Goal: Navigation & Orientation: Find specific page/section

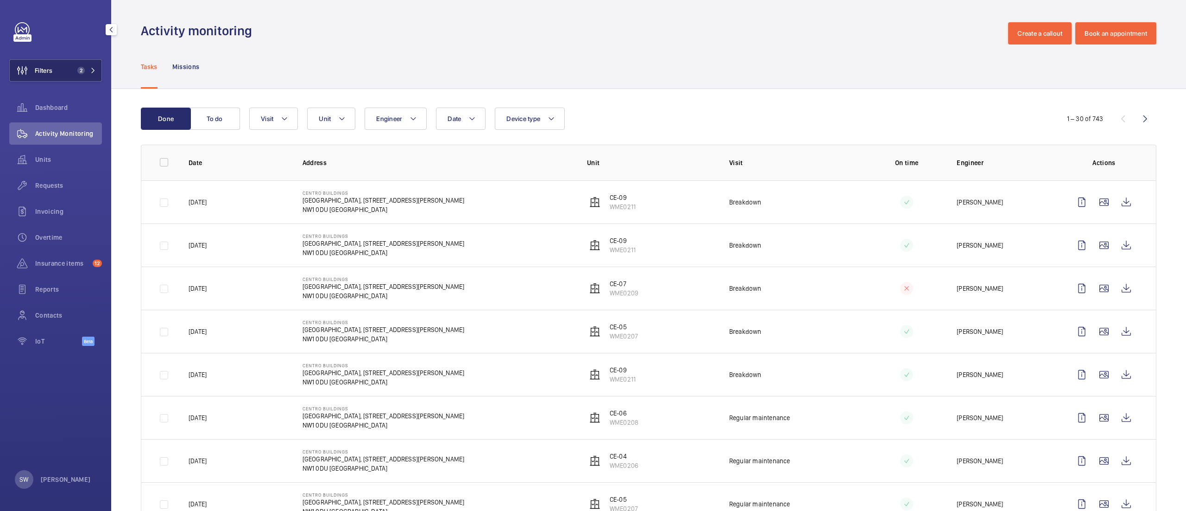
click at [78, 72] on span "2" at bounding box center [80, 70] width 7 height 7
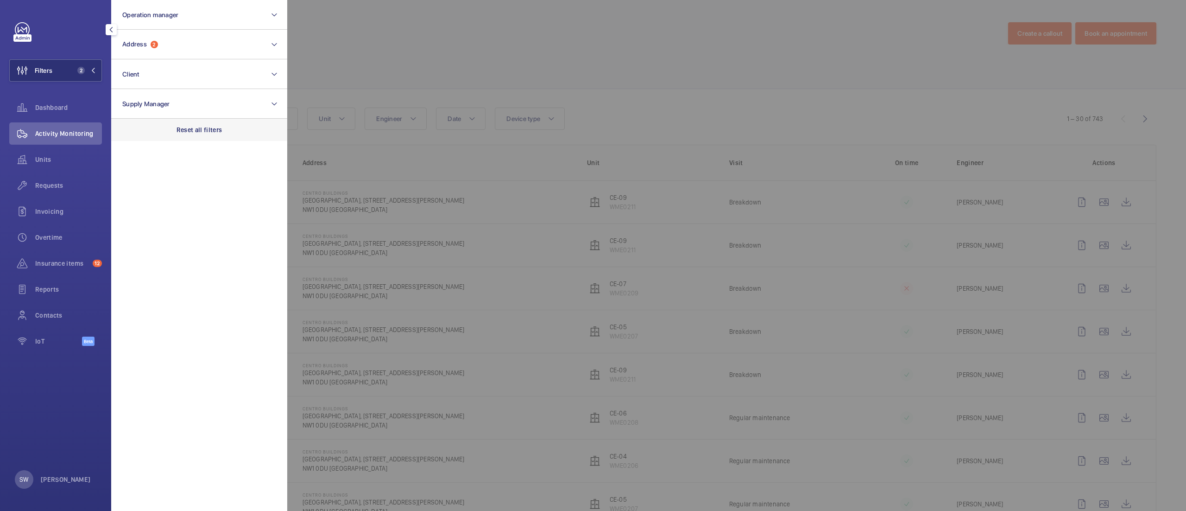
click at [226, 133] on div "Reset all filters" at bounding box center [199, 130] width 176 height 22
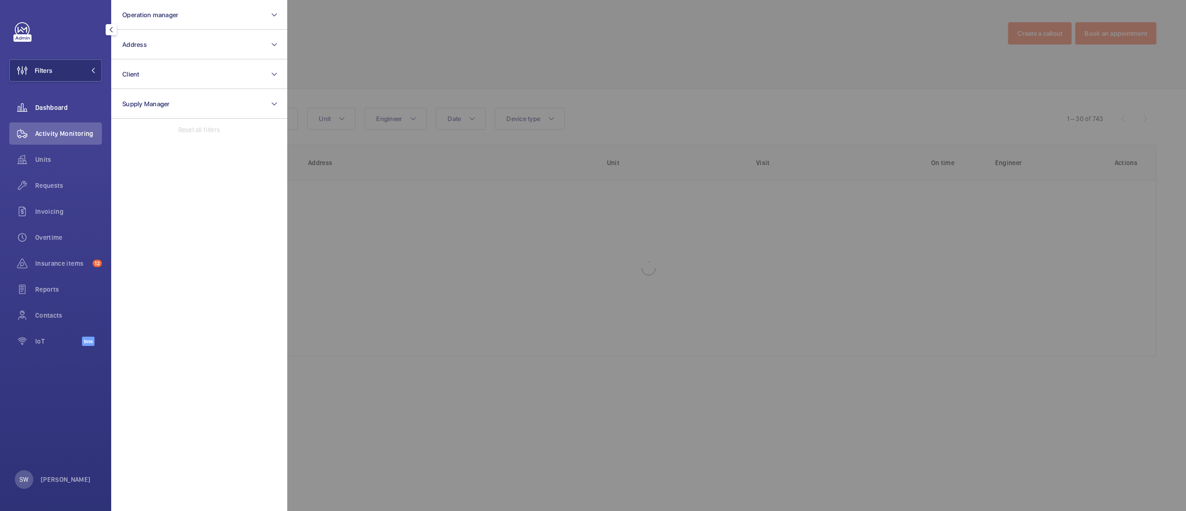
click at [67, 108] on span "Dashboard" at bounding box center [68, 107] width 67 height 9
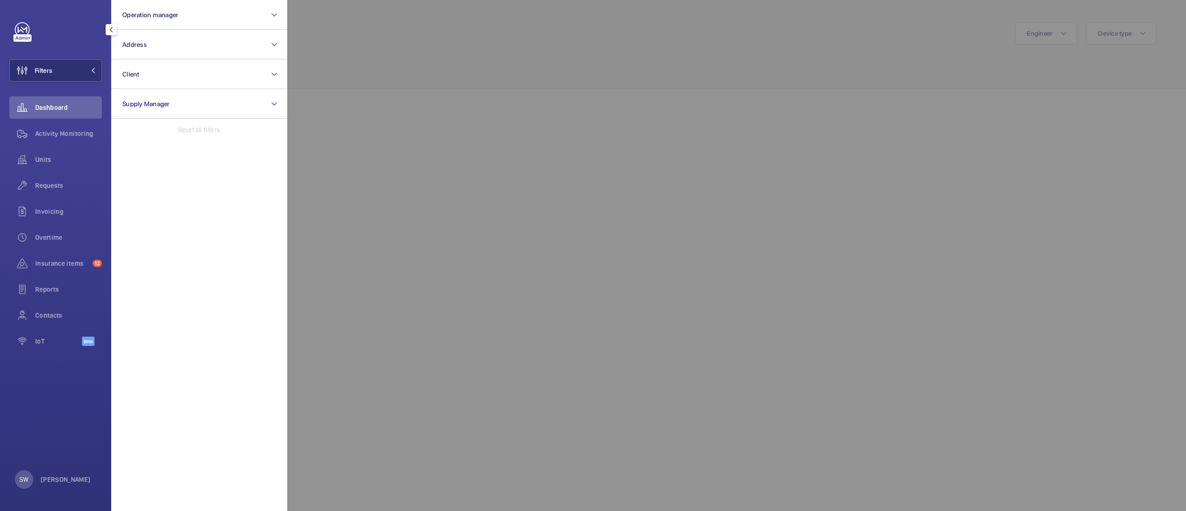
click at [634, 61] on div at bounding box center [880, 255] width 1186 height 511
